Goal: Find specific page/section: Find specific page/section

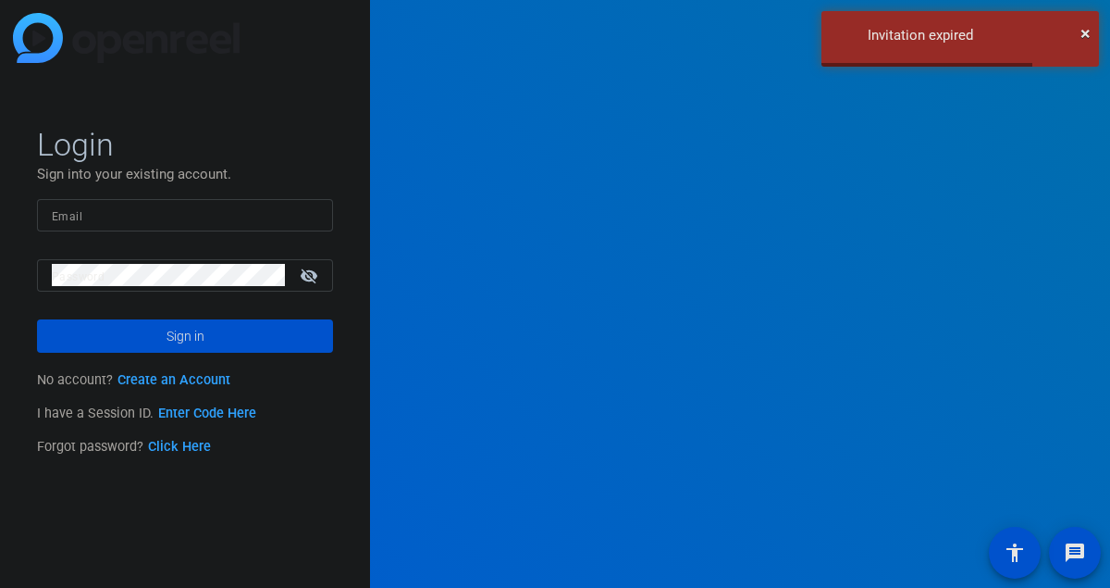
type input "[EMAIL_ADDRESS][DOMAIN_NAME]"
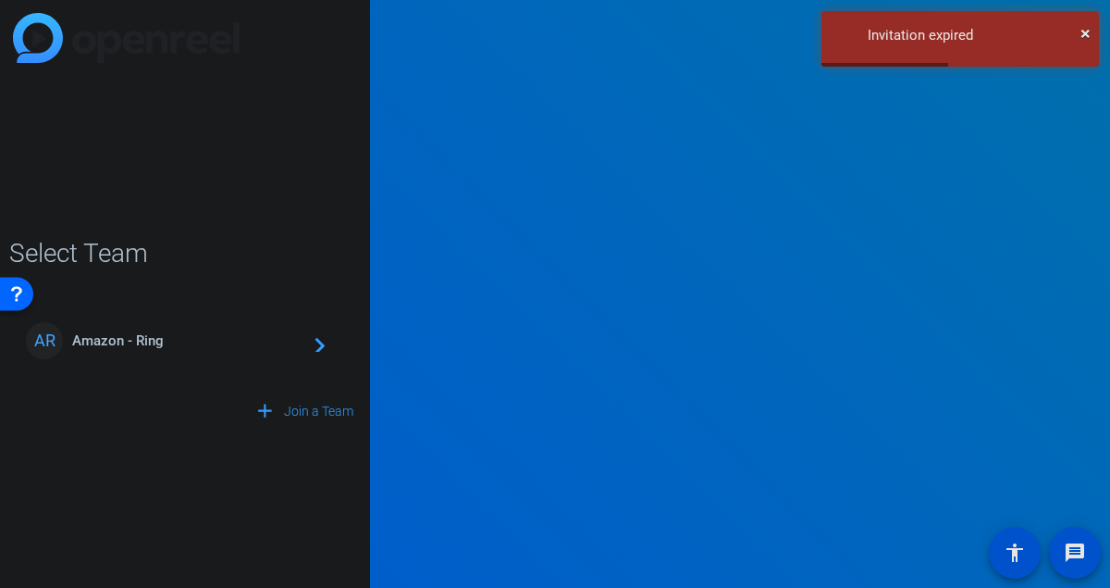
click at [143, 346] on span "Amazon - Ring" at bounding box center [187, 340] width 231 height 17
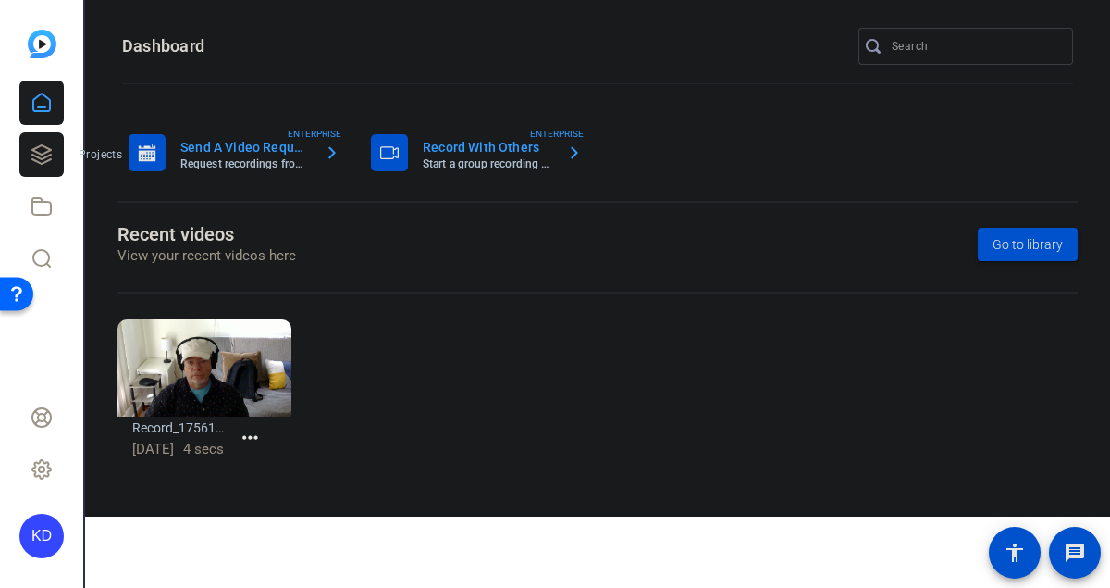
click at [42, 162] on icon at bounding box center [42, 154] width 22 height 22
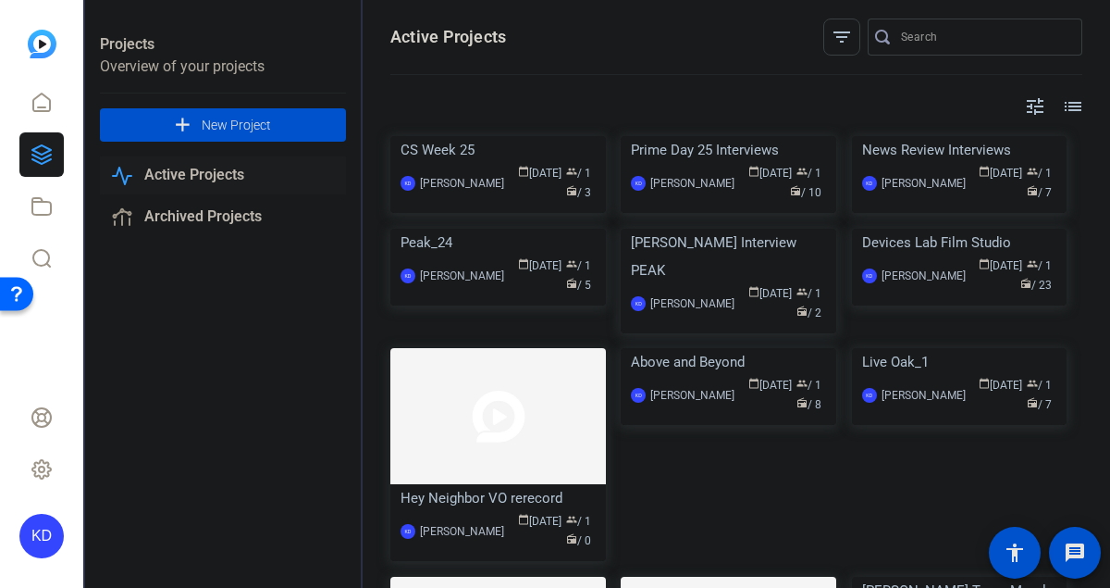
click at [444, 164] on div "CS Week 25" at bounding box center [498, 150] width 195 height 28
